Goal: Transaction & Acquisition: Purchase product/service

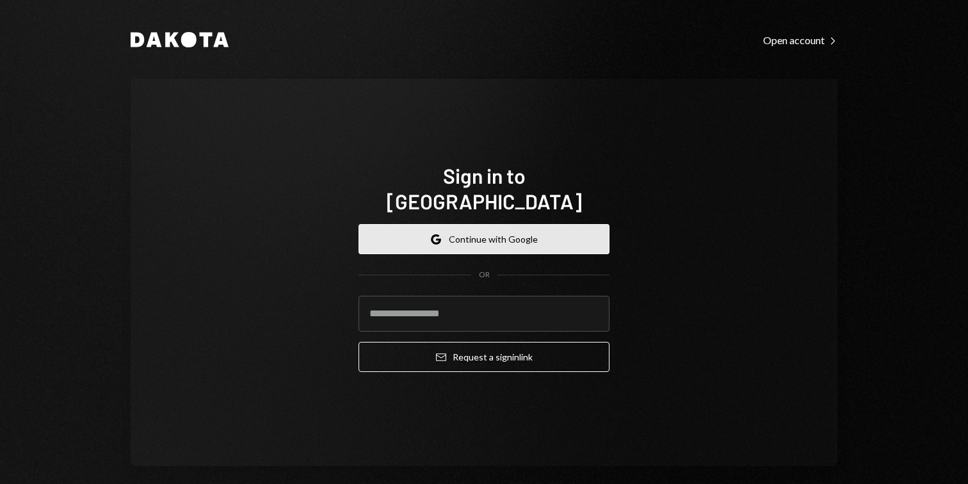
click at [545, 224] on button "Google Continue with Google" at bounding box center [483, 239] width 251 height 30
click at [534, 229] on button "Google Continue with Google" at bounding box center [483, 239] width 251 height 30
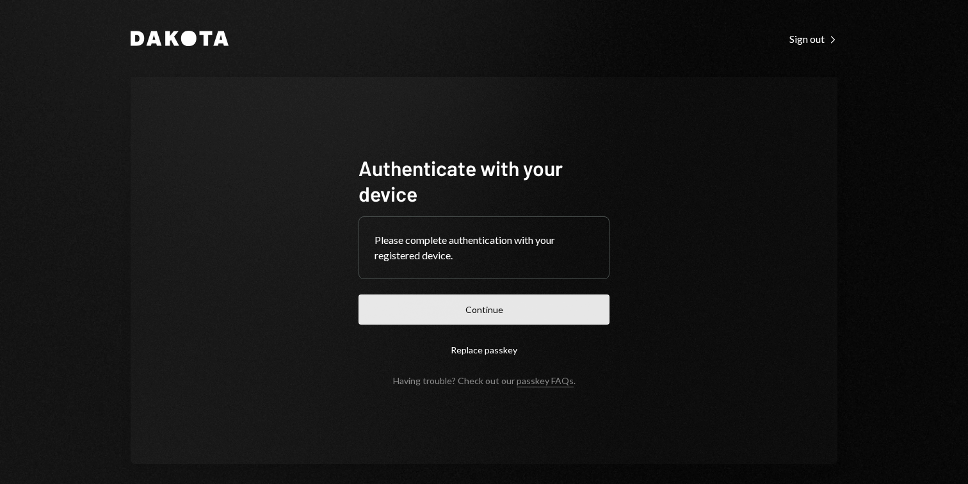
click at [515, 307] on button "Continue" at bounding box center [483, 309] width 251 height 30
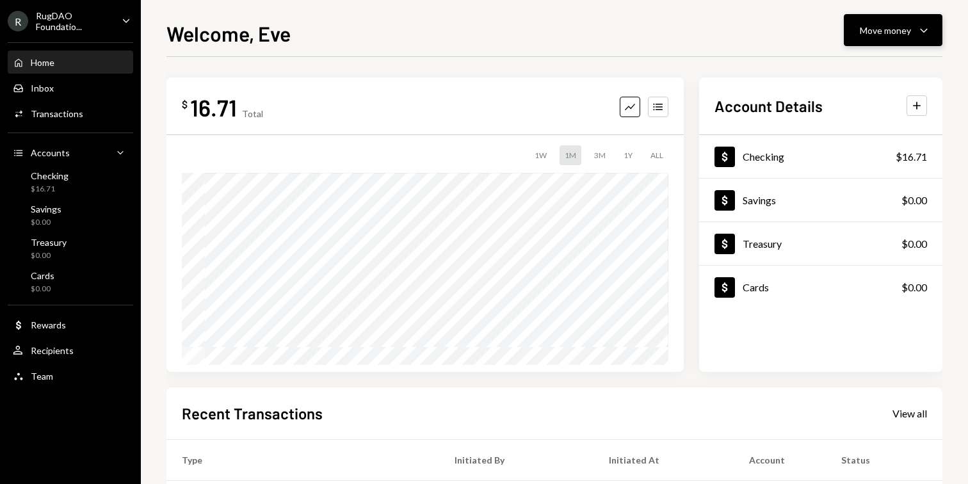
click at [875, 28] on div "Move money" at bounding box center [885, 30] width 51 height 13
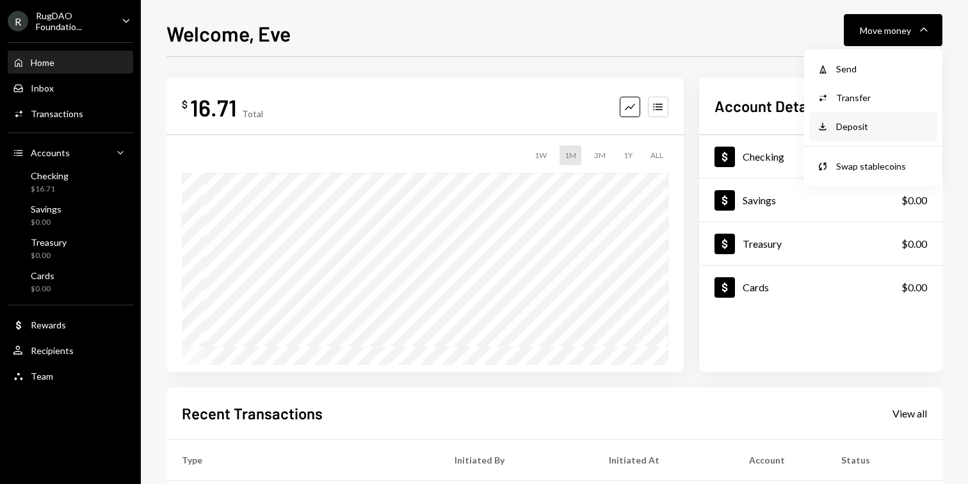
click at [853, 135] on div "Deposit Deposit" at bounding box center [873, 126] width 128 height 29
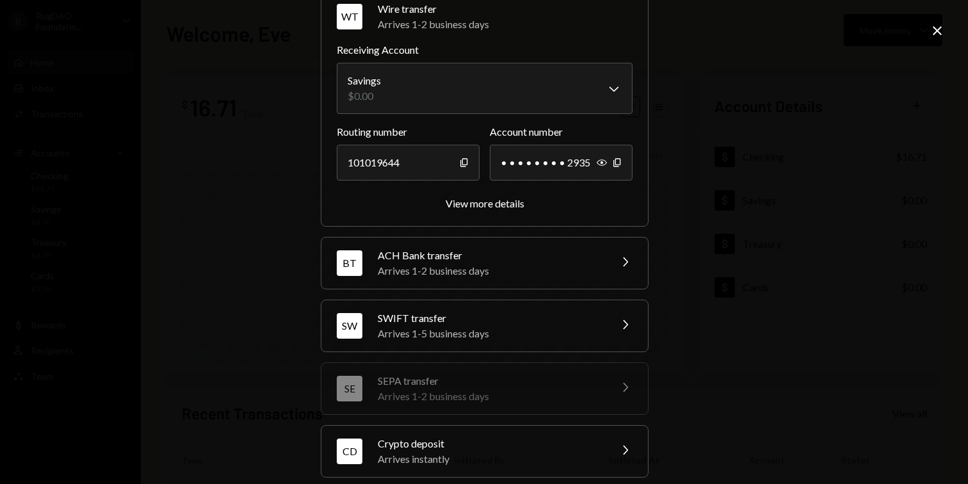
scroll to position [140, 0]
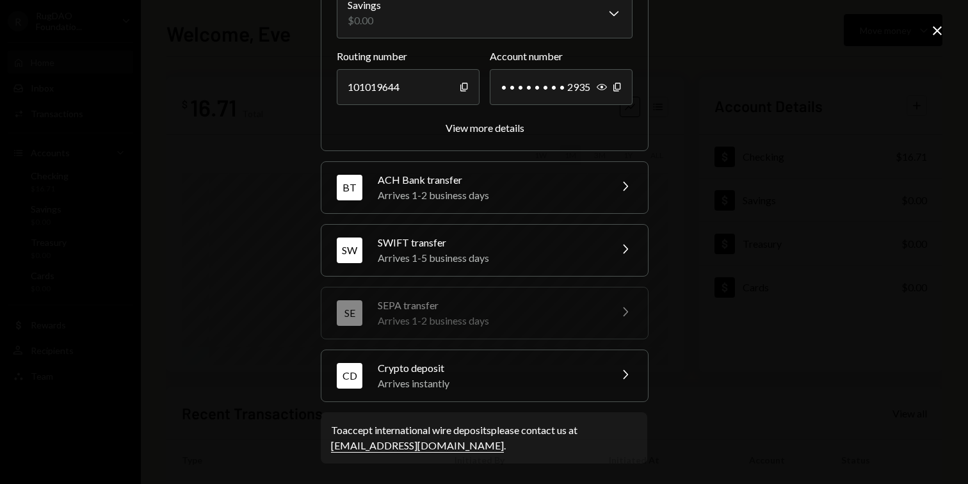
click at [462, 381] on div "Arrives instantly" at bounding box center [490, 383] width 224 height 15
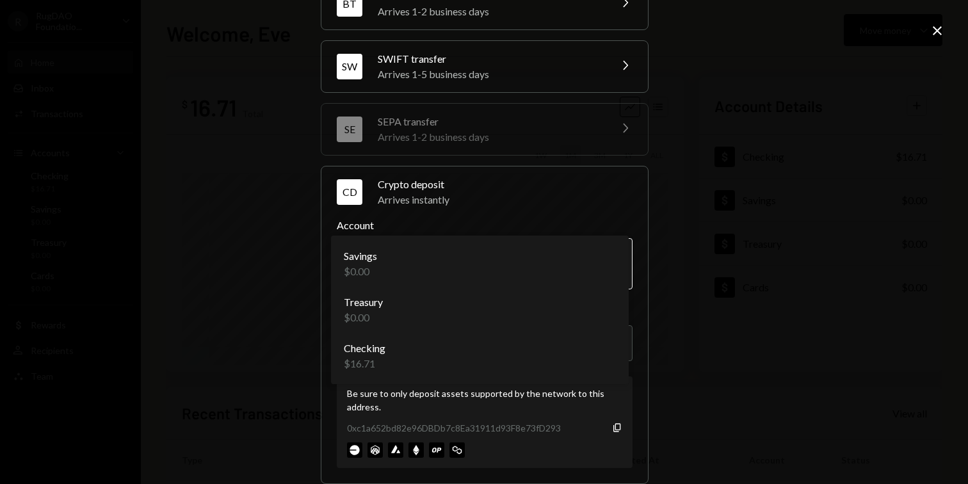
click at [459, 255] on body "R RugDAO Foundatio... Caret Down Home Home Inbox Inbox Activities Transactions …" at bounding box center [484, 242] width 968 height 484
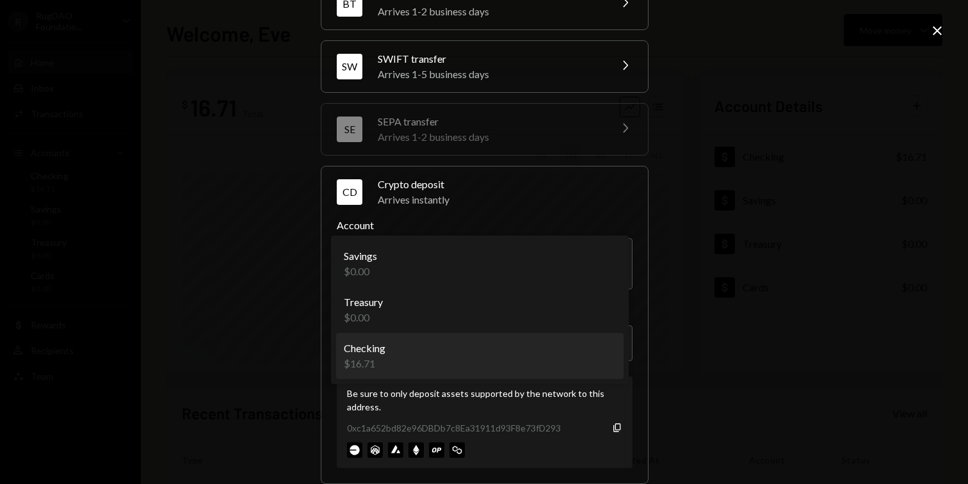
select select "**********"
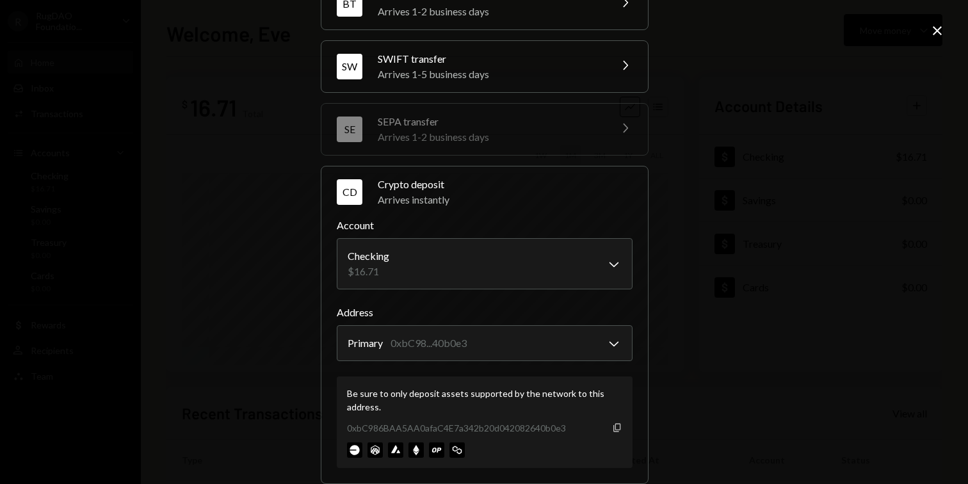
click at [613, 431] on icon "button" at bounding box center [616, 427] width 7 height 8
click at [940, 35] on icon at bounding box center [937, 30] width 9 height 9
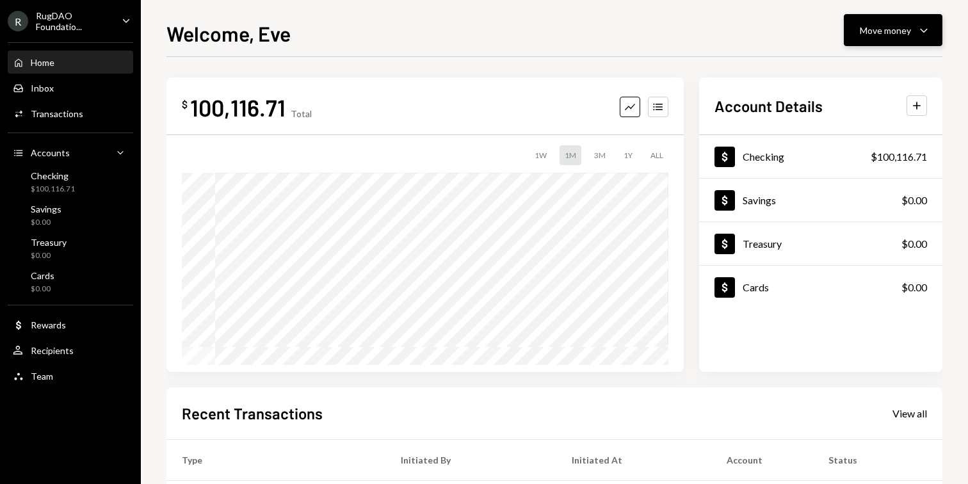
click at [883, 26] on div "Move money" at bounding box center [885, 30] width 51 height 13
click at [852, 71] on div "Send" at bounding box center [882, 68] width 93 height 13
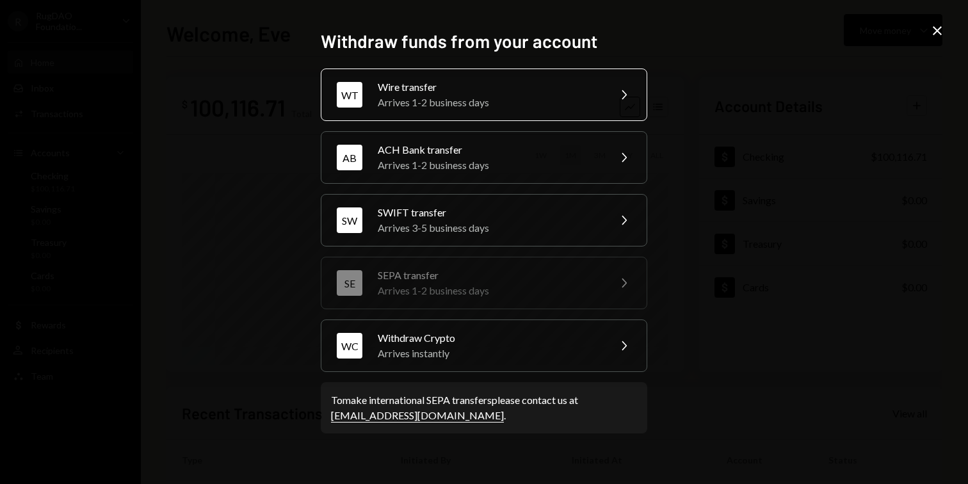
click at [444, 89] on div "Wire transfer" at bounding box center [489, 86] width 223 height 15
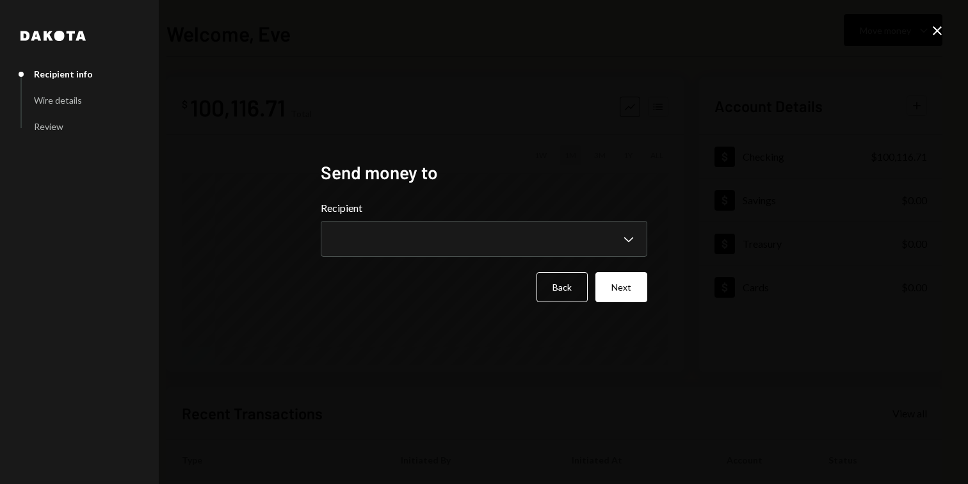
click at [408, 260] on form "**********" at bounding box center [484, 251] width 326 height 102
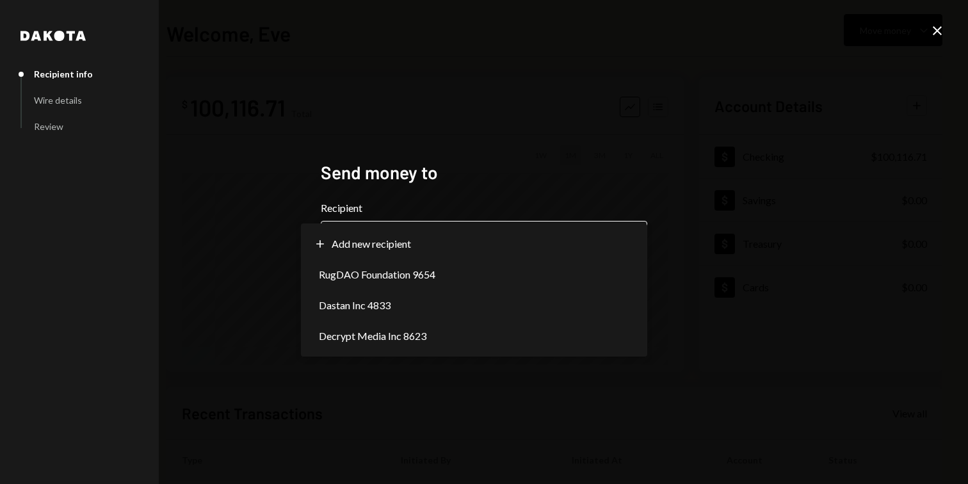
click at [408, 249] on body "**********" at bounding box center [484, 242] width 968 height 484
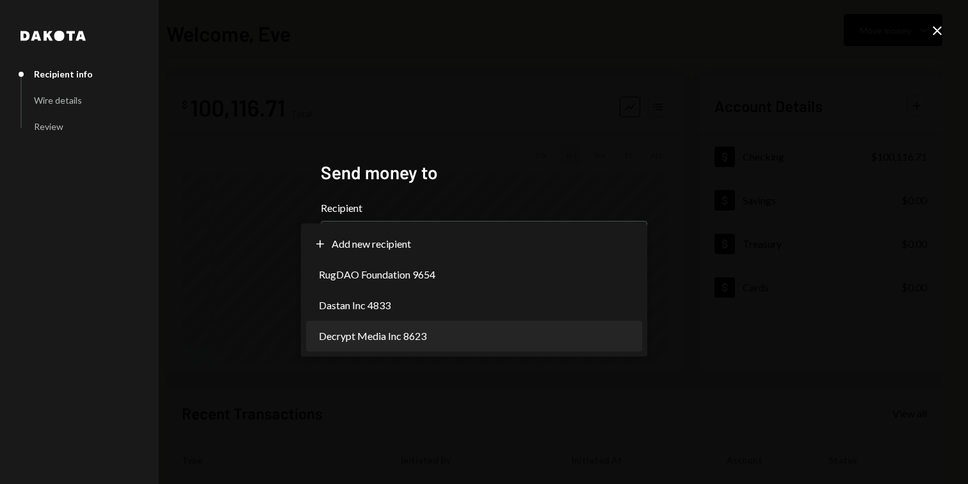
select select "**********"
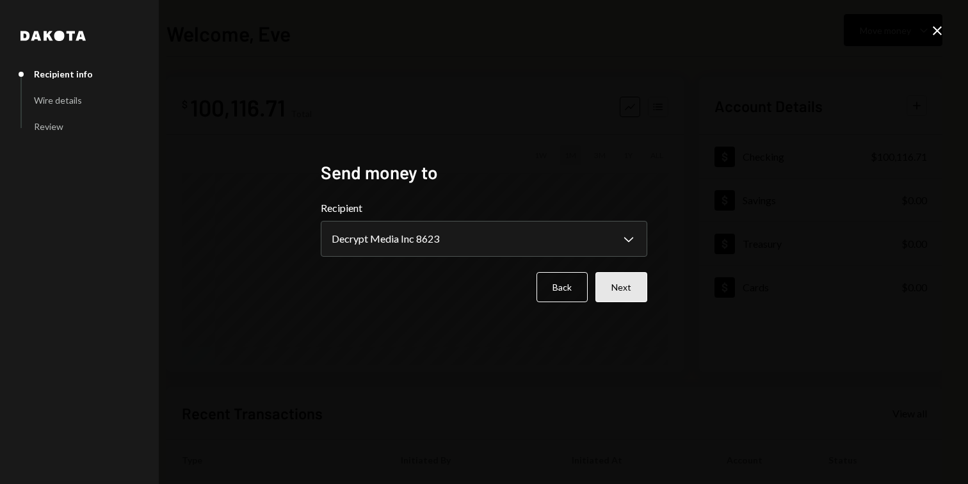
click at [620, 287] on button "Next" at bounding box center [621, 287] width 52 height 30
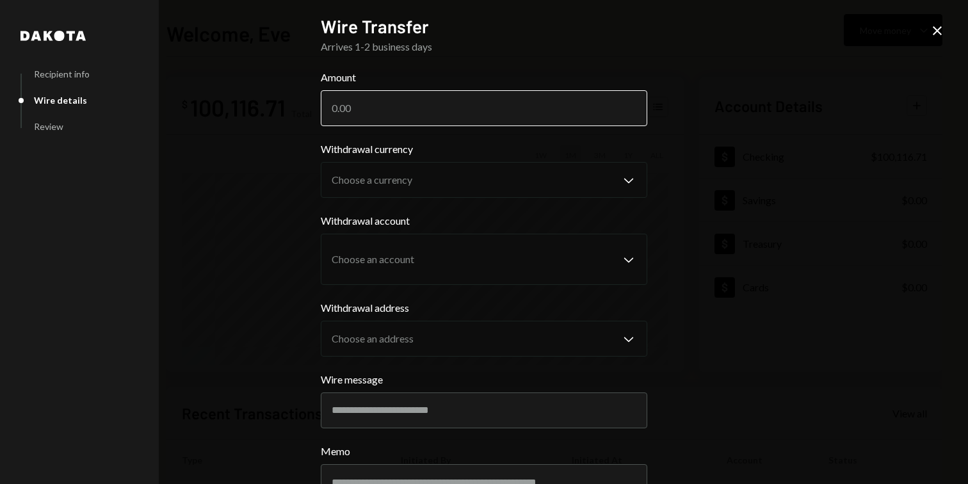
click at [501, 115] on input "Amount" at bounding box center [484, 108] width 326 height 36
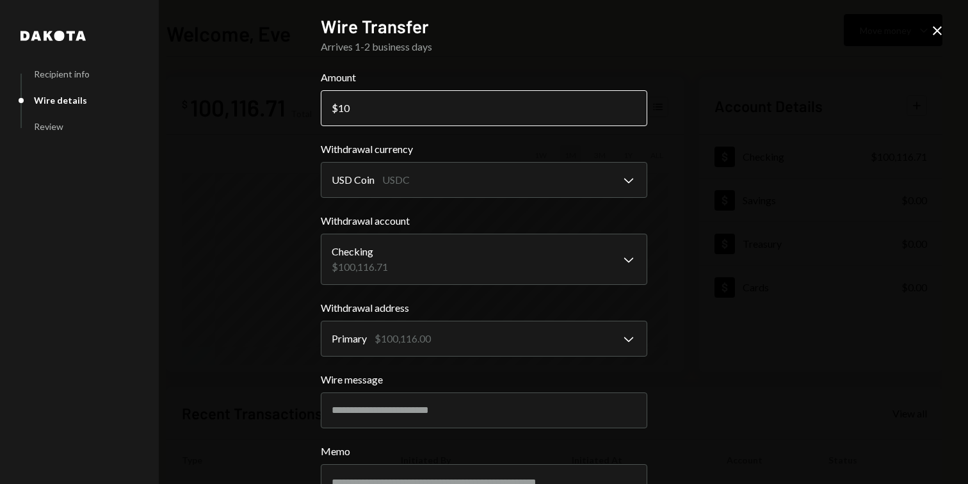
type input "1"
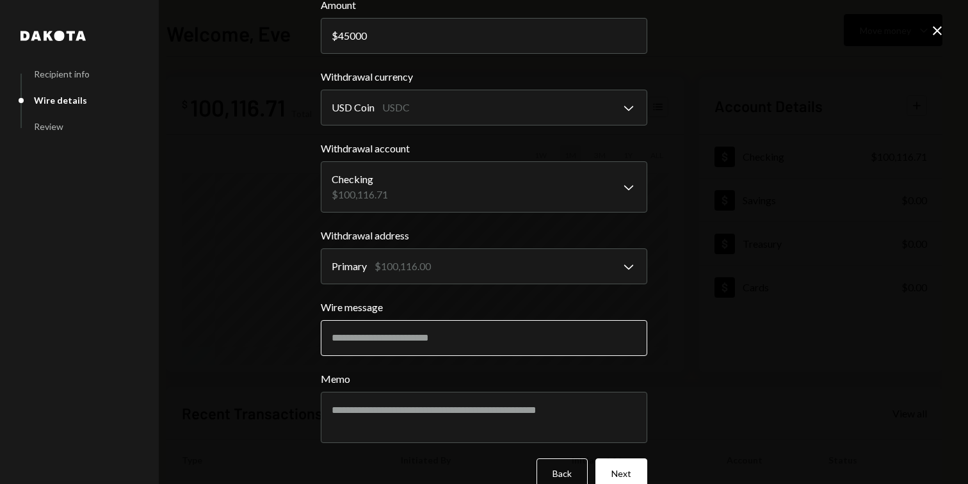
scroll to position [97, 0]
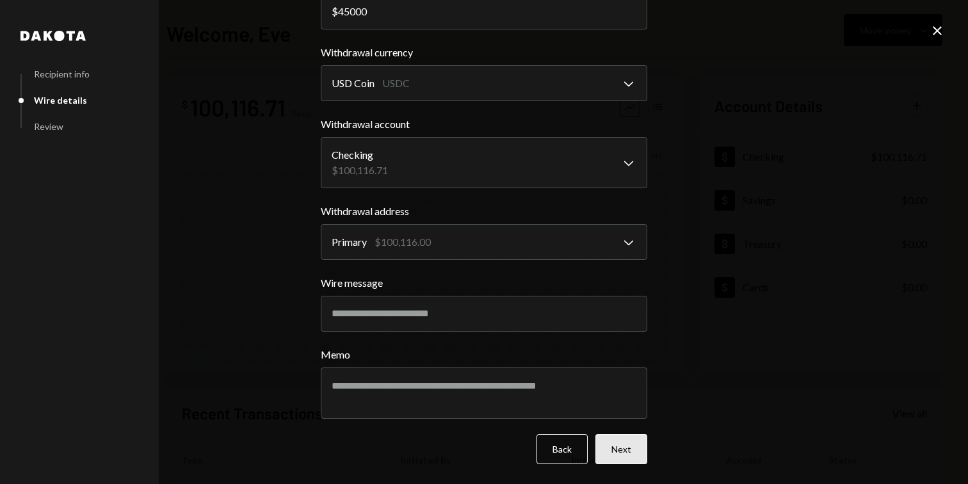
type input "45000"
click at [616, 444] on button "Next" at bounding box center [621, 449] width 52 height 30
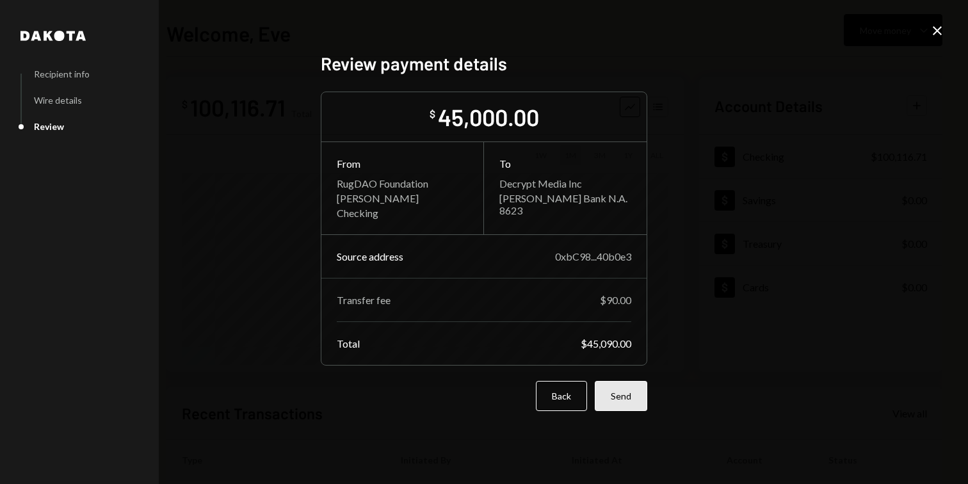
click at [618, 411] on button "Send" at bounding box center [621, 396] width 52 height 30
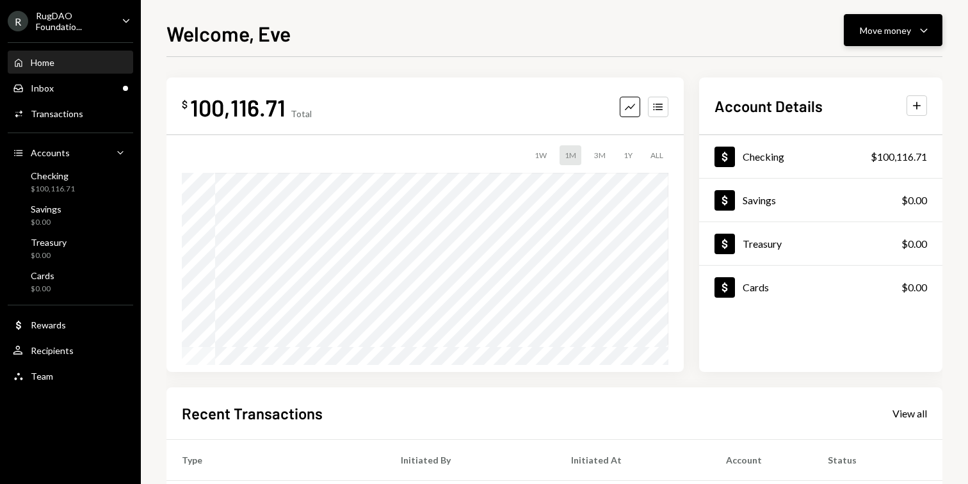
click at [867, 24] on div "Move money" at bounding box center [885, 30] width 51 height 13
click at [839, 65] on div "Send" at bounding box center [882, 68] width 93 height 13
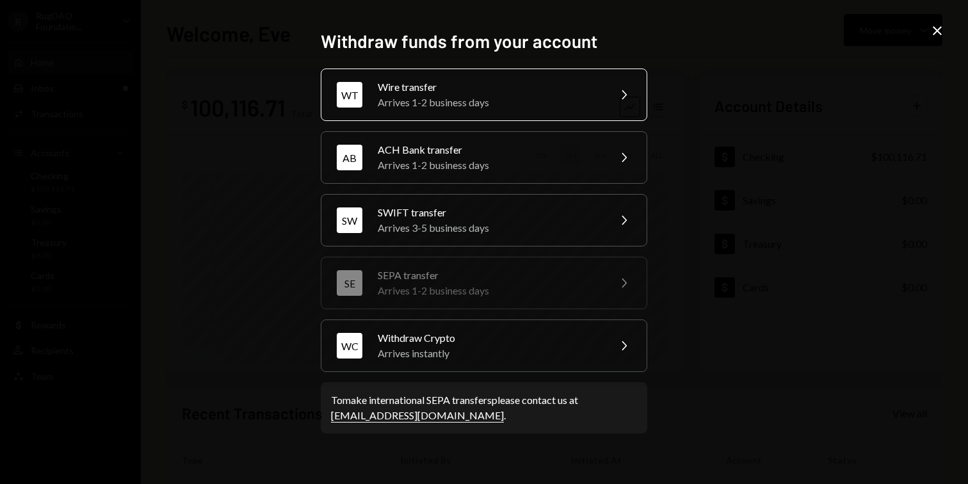
click at [510, 95] on div "Arrives 1-2 business days" at bounding box center [489, 102] width 223 height 15
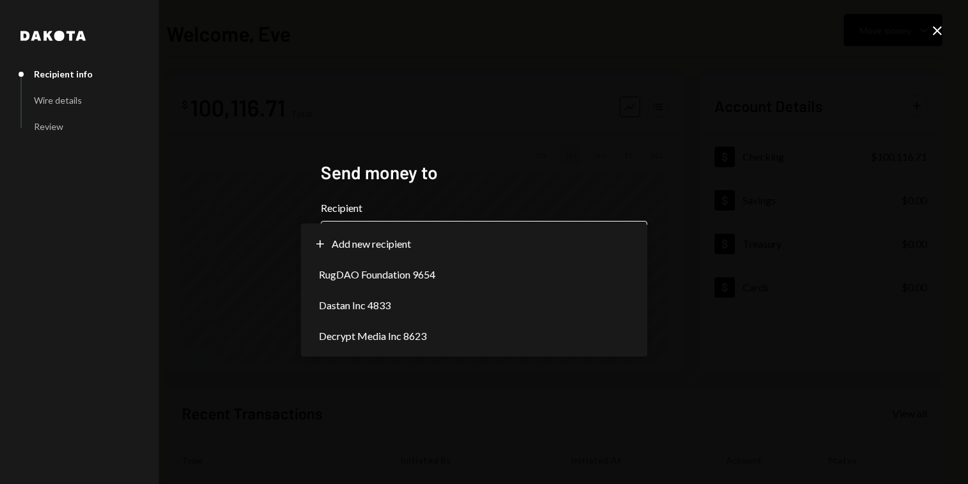
click at [399, 241] on body "**********" at bounding box center [484, 242] width 968 height 484
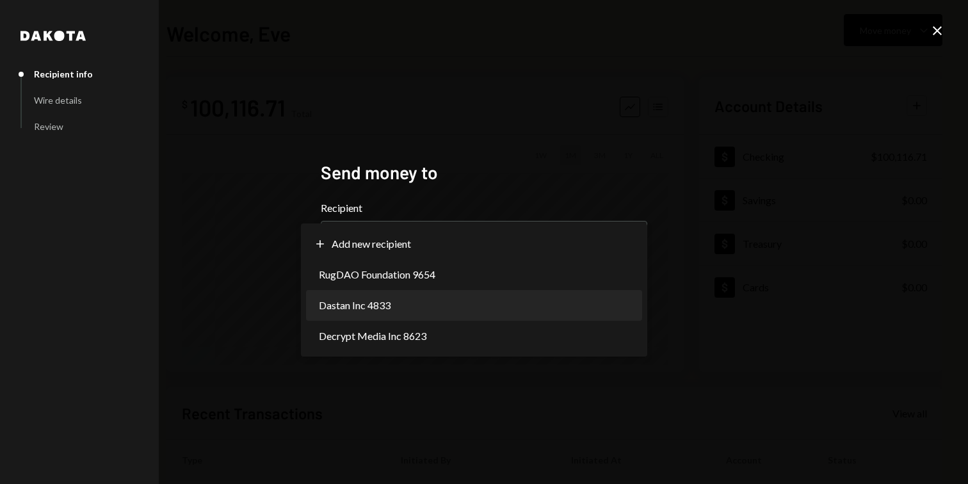
select select "**********"
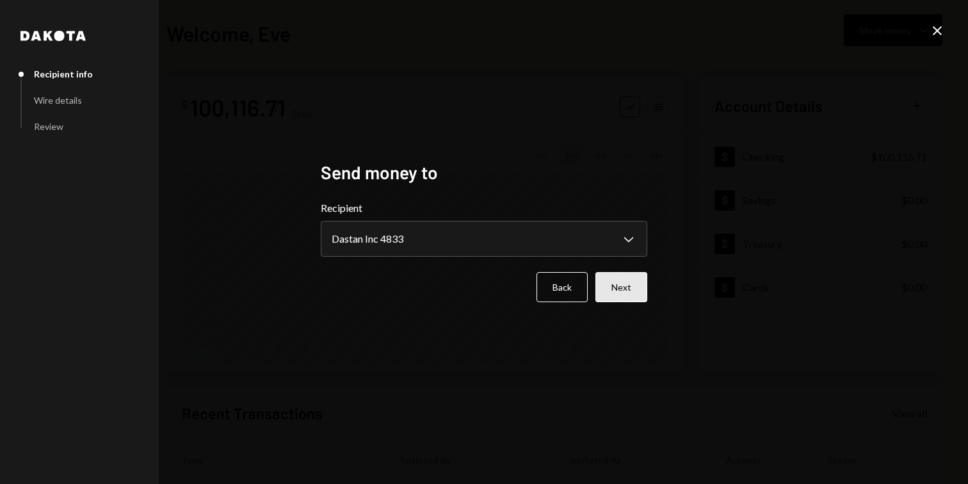
click at [616, 286] on button "Next" at bounding box center [621, 287] width 52 height 30
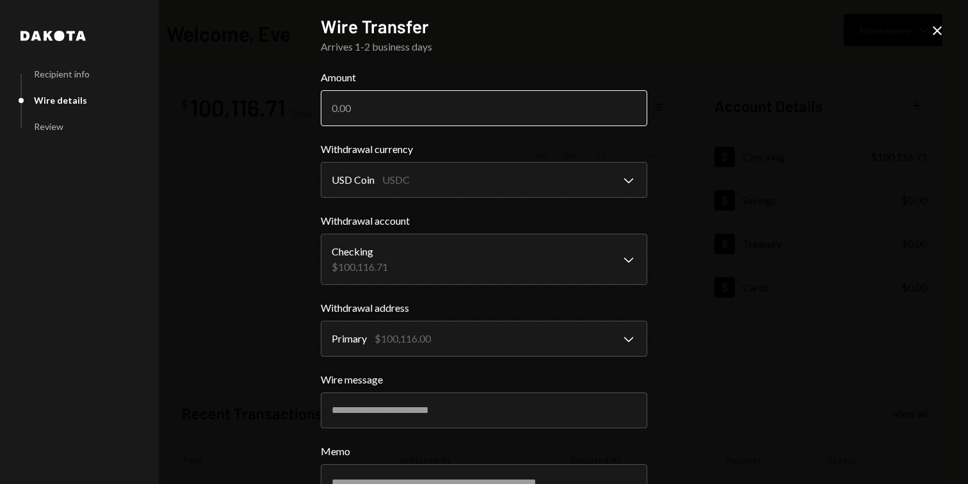
click at [369, 111] on input "Amount" at bounding box center [484, 108] width 326 height 36
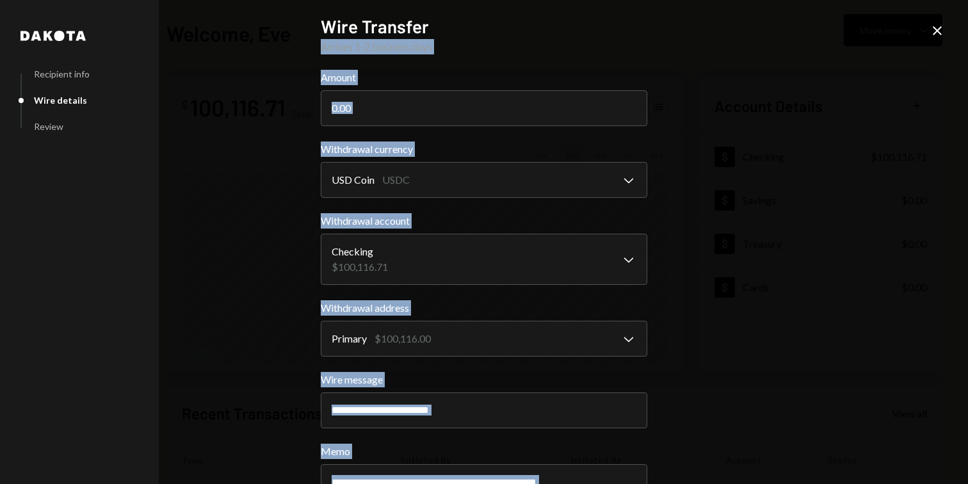
click at [929, 30] on div "**********" at bounding box center [484, 242] width 968 height 484
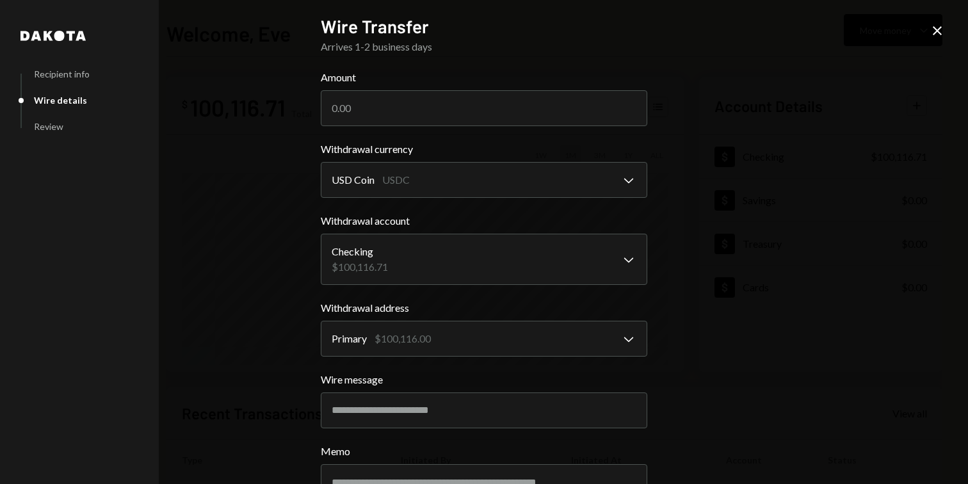
click at [943, 30] on icon "Close" at bounding box center [936, 30] width 15 height 15
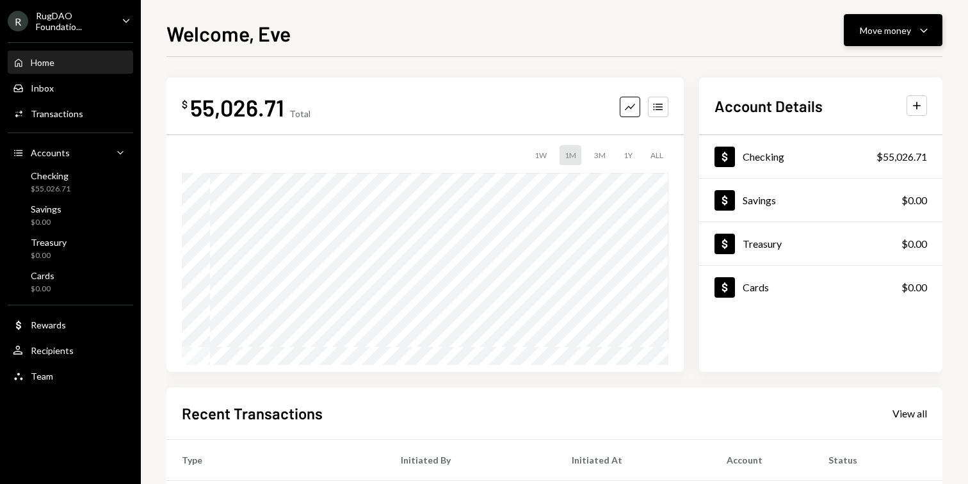
click at [880, 29] on div "Move money" at bounding box center [885, 30] width 51 height 13
click at [844, 69] on div "Send" at bounding box center [882, 68] width 93 height 13
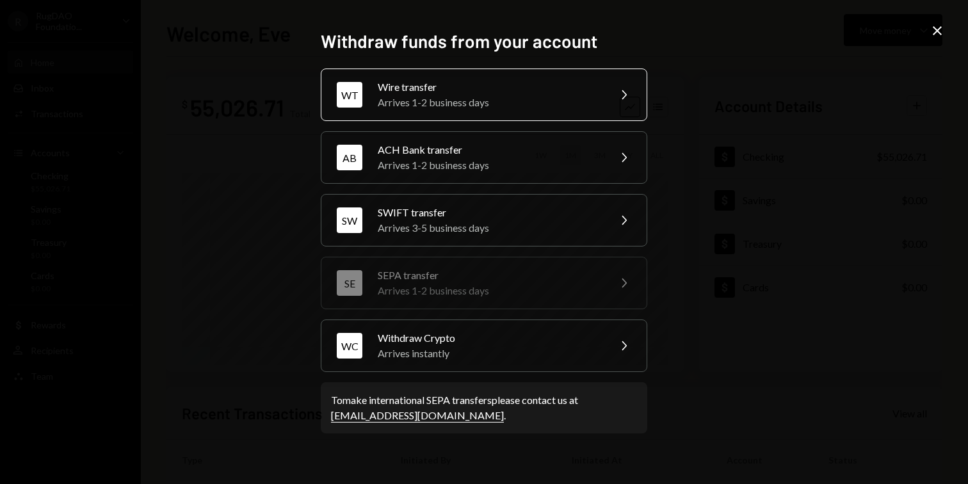
click at [508, 109] on div "Arrives 1-2 business days" at bounding box center [489, 102] width 223 height 15
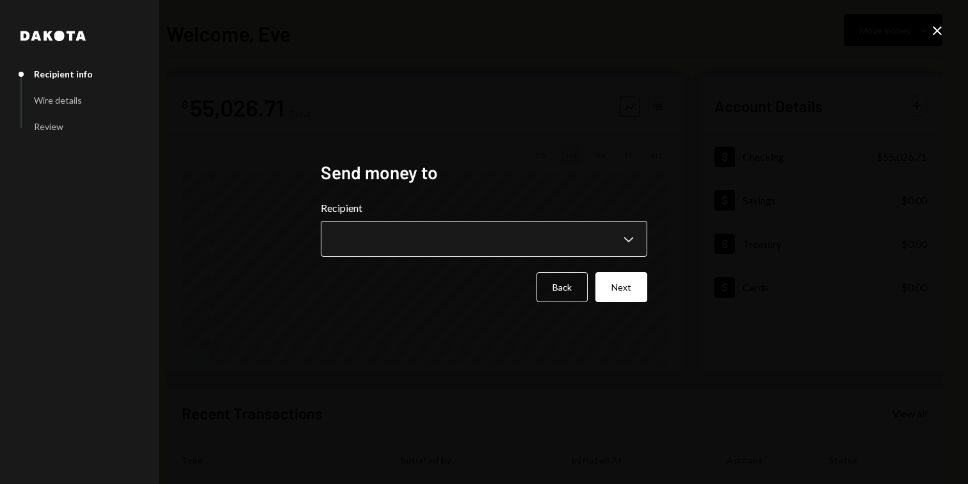
click at [421, 230] on body "**********" at bounding box center [484, 242] width 968 height 484
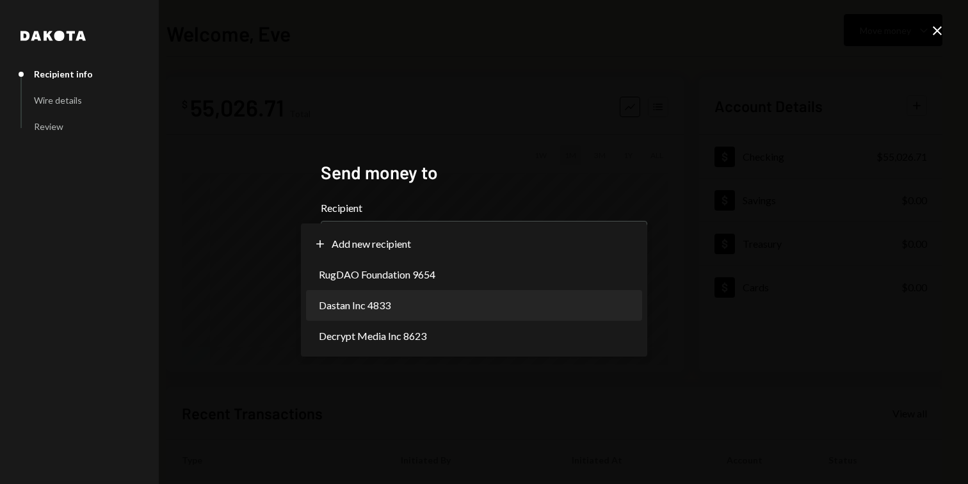
select select "**********"
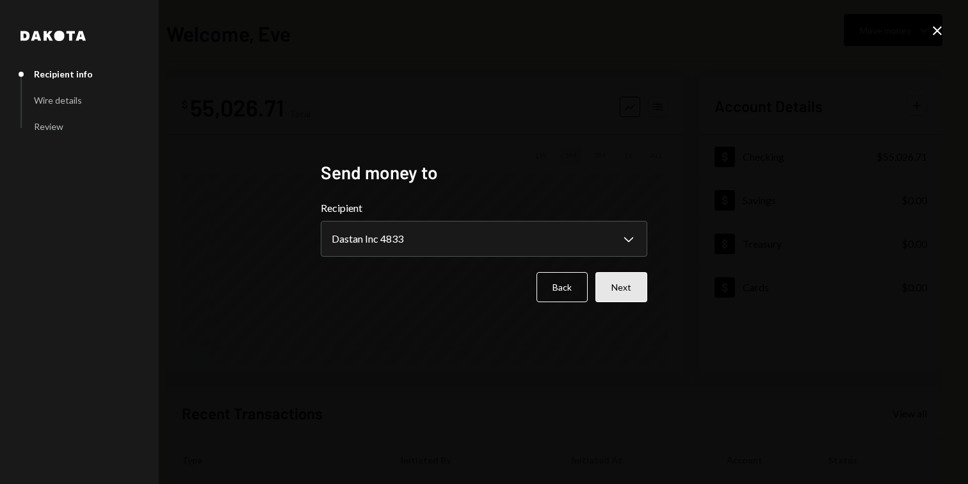
click at [619, 291] on button "Next" at bounding box center [621, 287] width 52 height 30
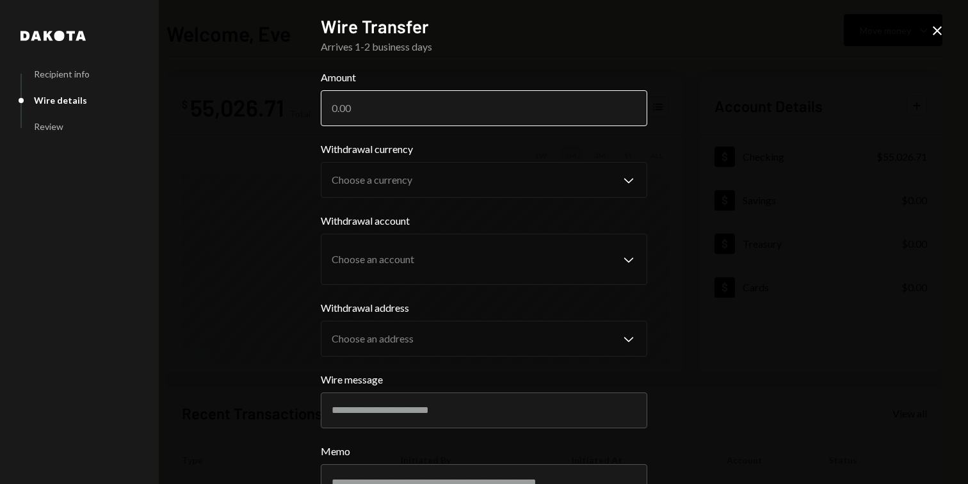
click at [344, 111] on input "Amount" at bounding box center [484, 108] width 326 height 36
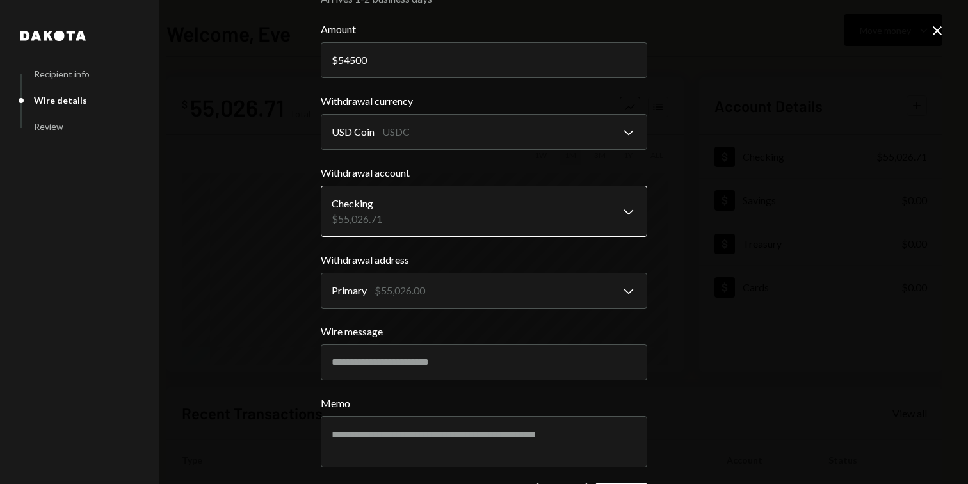
scroll to position [97, 0]
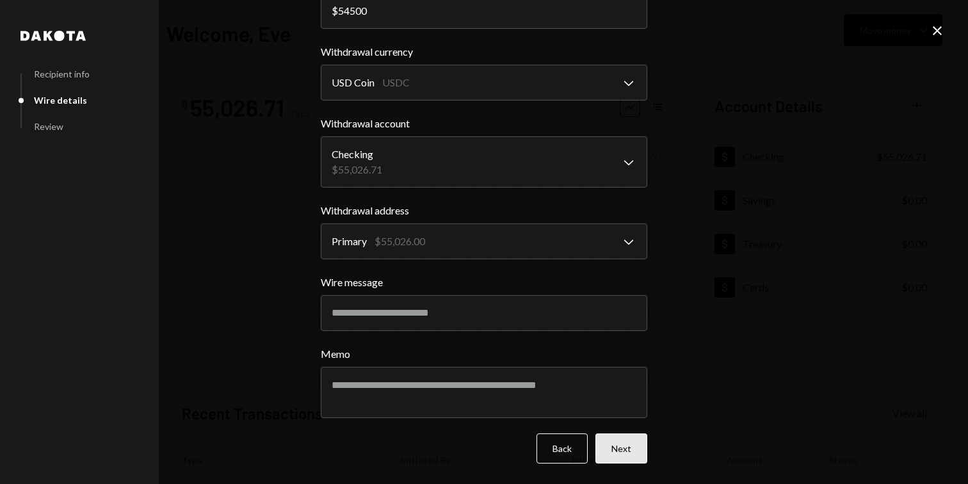
type input "54500"
click at [609, 445] on button "Next" at bounding box center [621, 448] width 52 height 30
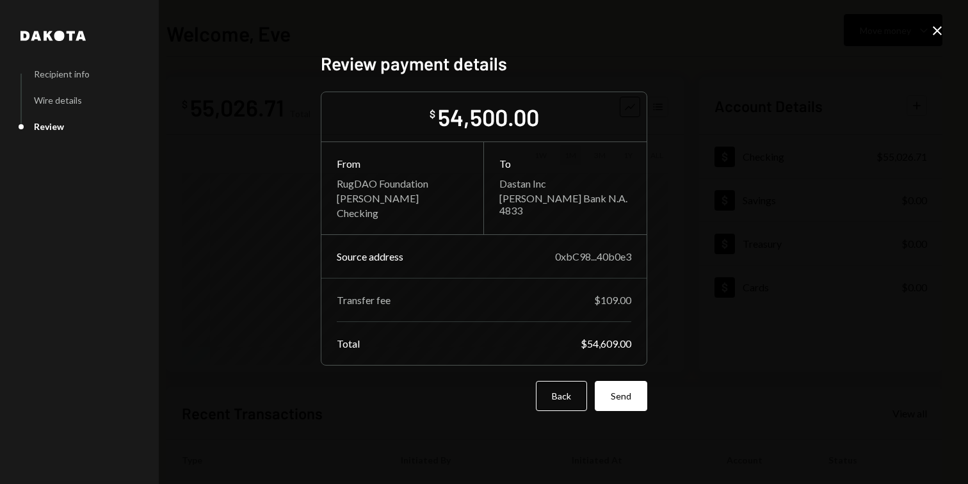
scroll to position [0, 0]
click at [540, 401] on button "Back" at bounding box center [561, 396] width 51 height 30
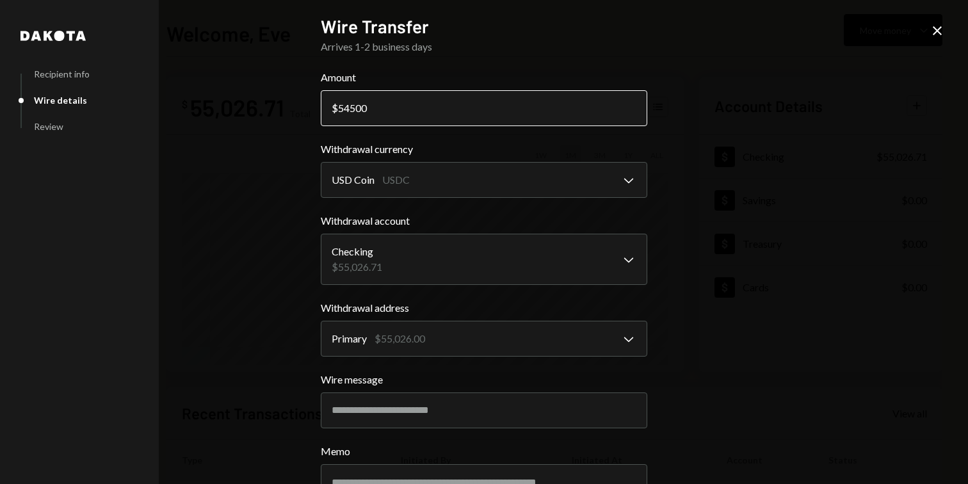
click at [349, 106] on input "54500" at bounding box center [484, 108] width 326 height 36
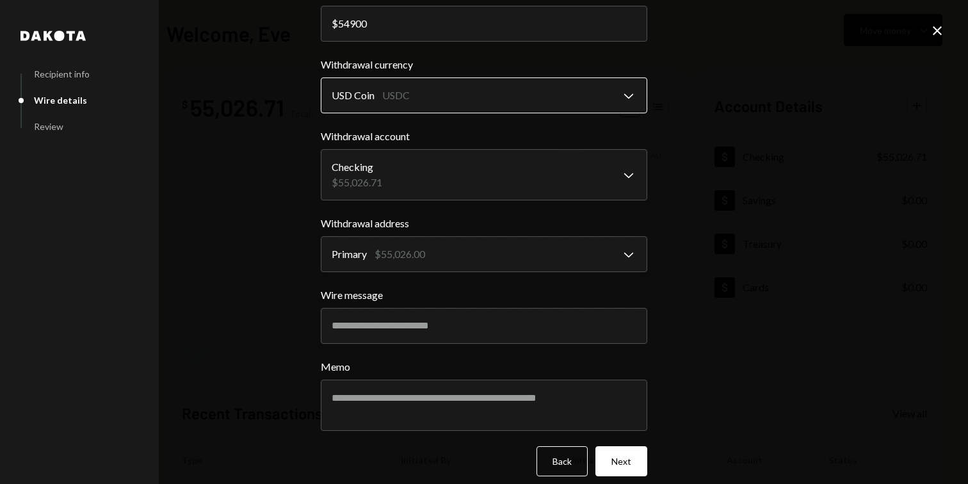
scroll to position [97, 0]
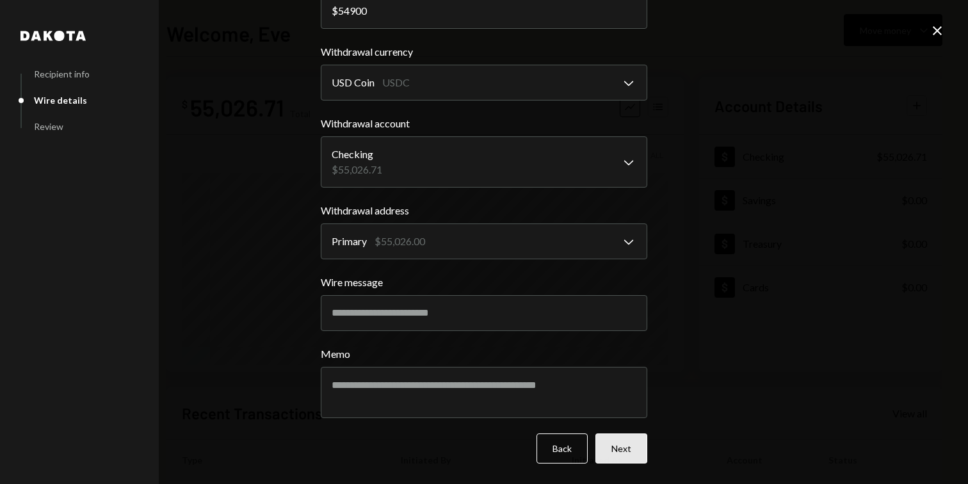
type input "54900"
click at [607, 456] on button "Next" at bounding box center [621, 448] width 52 height 30
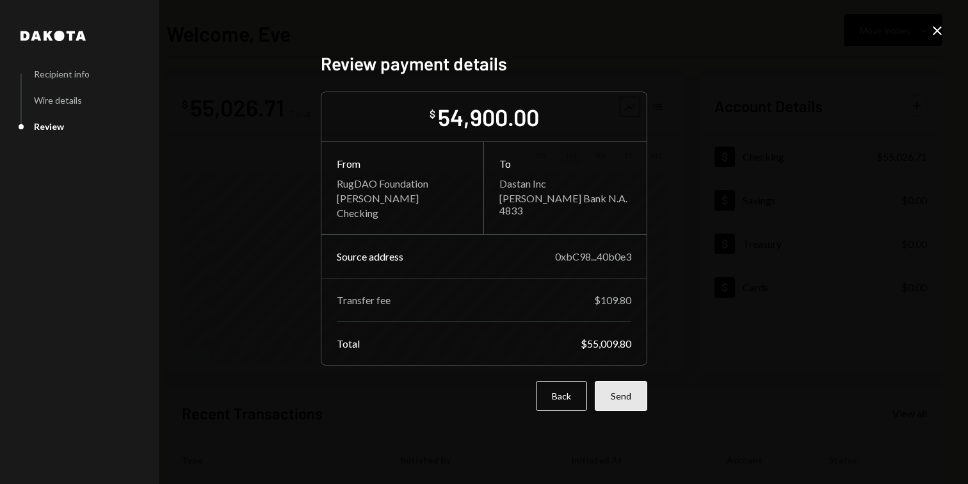
click at [616, 385] on button "Send" at bounding box center [621, 396] width 52 height 30
